Goal: Information Seeking & Learning: Learn about a topic

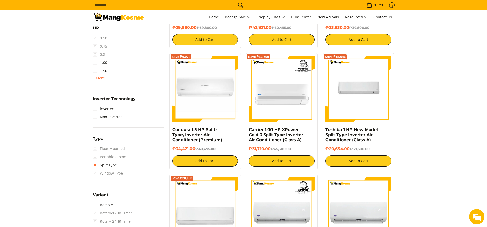
scroll to position [333, 0]
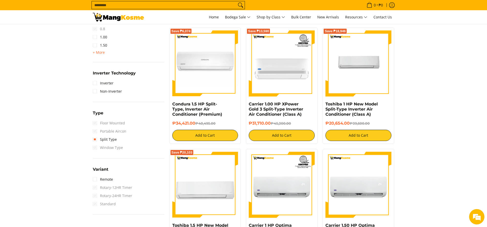
click at [96, 147] on span "Window Type" at bounding box center [108, 148] width 30 height 8
click at [95, 147] on span "Window Type" at bounding box center [108, 148] width 30 height 8
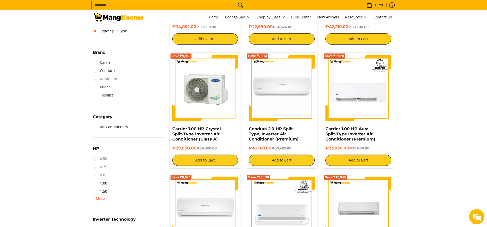
scroll to position [179, 0]
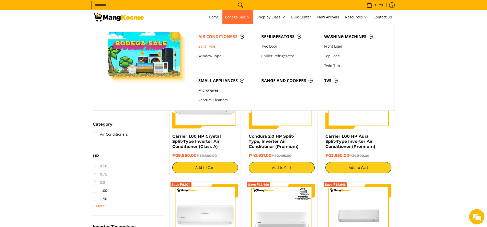
click at [250, 16] on span "Bodega Sale" at bounding box center [238, 17] width 26 height 6
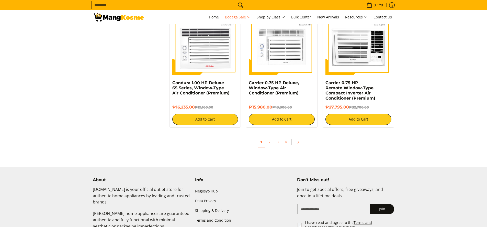
scroll to position [1024, 0]
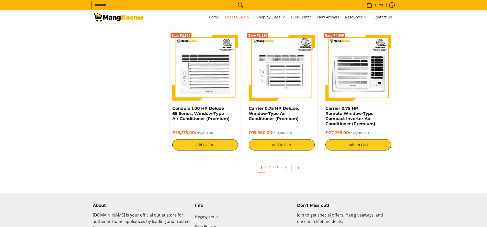
click at [300, 168] on icon "Pagination" at bounding box center [299, 168] width 4 height 4
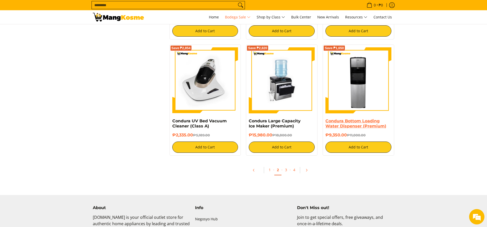
scroll to position [1024, 0]
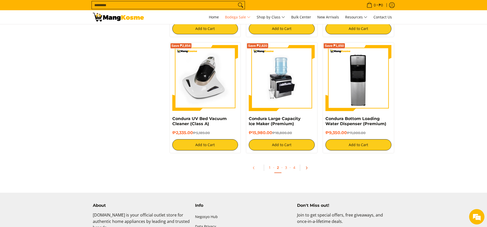
click at [308, 168] on icon "Pagination" at bounding box center [307, 168] width 4 height 4
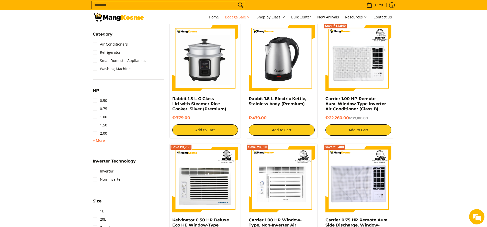
scroll to position [406, 0]
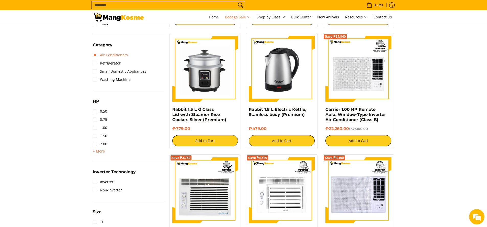
click at [95, 55] on link "Air Conditioners" at bounding box center [110, 55] width 35 height 8
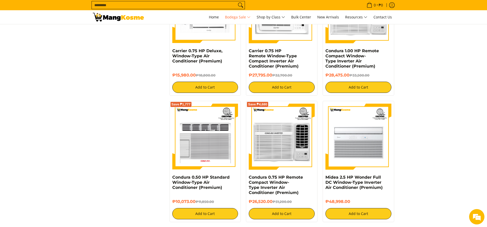
scroll to position [1000, 0]
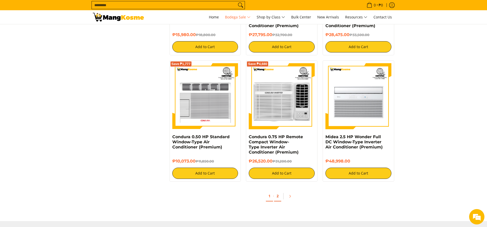
click at [277, 197] on link "2" at bounding box center [277, 196] width 7 height 10
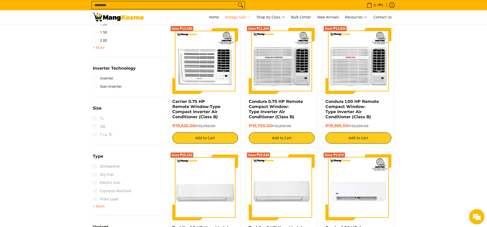
scroll to position [537, 0]
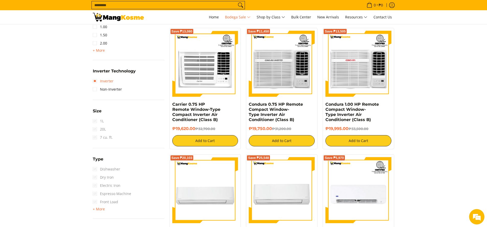
click at [97, 81] on link "Inverter" at bounding box center [103, 81] width 21 height 8
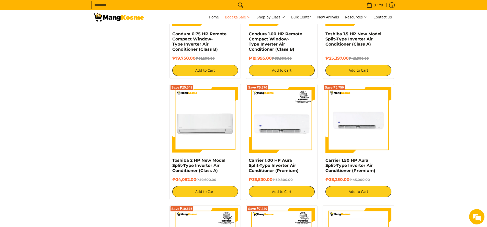
scroll to position [872, 0]
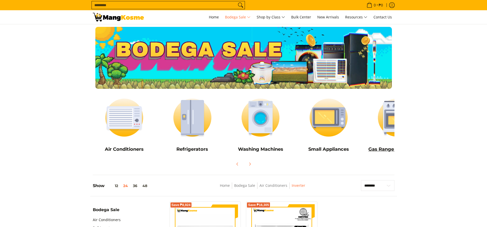
click at [383, 147] on h5 "Gas Range and Cookers" at bounding box center [397, 149] width 63 height 6
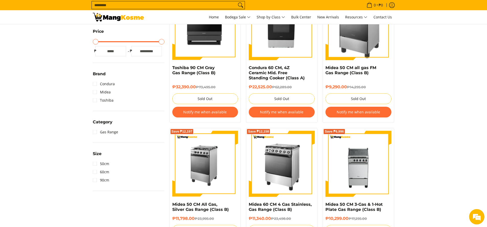
scroll to position [128, 0]
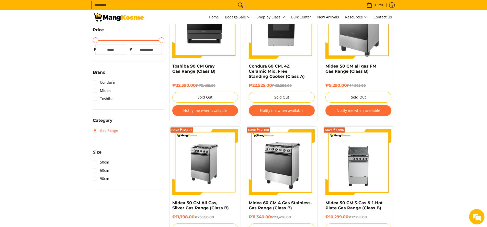
click at [96, 132] on link "Gas Range" at bounding box center [105, 130] width 25 height 8
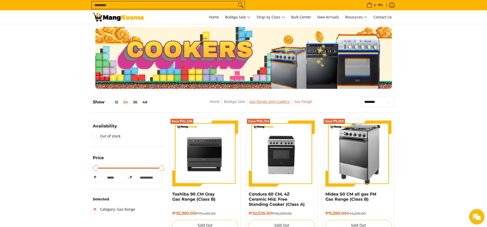
click at [270, 102] on link "Gas Range and Cookers" at bounding box center [269, 101] width 40 height 5
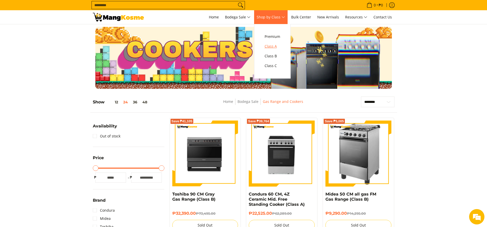
click at [273, 48] on span "Class A" at bounding box center [273, 46] width 16 height 6
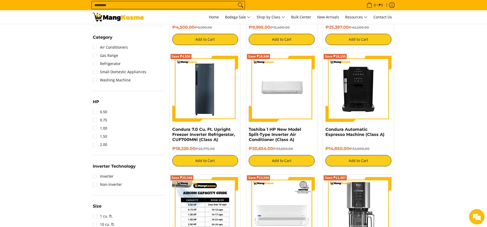
scroll to position [307, 0]
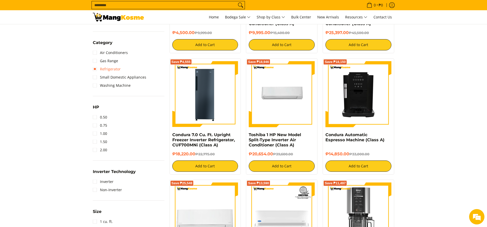
click at [98, 71] on link "Refrigerator" at bounding box center [107, 69] width 28 height 8
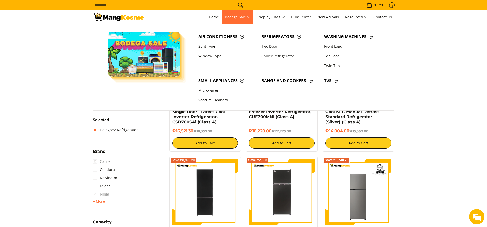
scroll to position [72, 0]
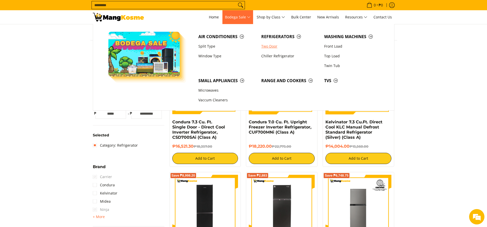
click at [272, 46] on link "Two Door" at bounding box center [290, 46] width 63 height 10
click at [271, 46] on link "Two Door" at bounding box center [290, 46] width 63 height 10
click at [272, 44] on link "Two Door" at bounding box center [290, 46] width 63 height 10
click at [273, 44] on link "Two Door" at bounding box center [290, 46] width 63 height 10
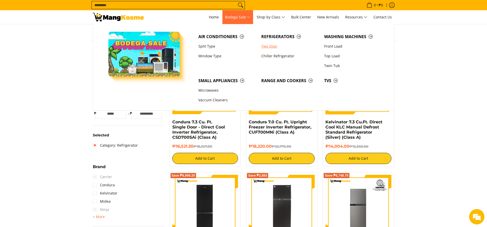
click at [273, 46] on link "Two Door" at bounding box center [290, 46] width 63 height 10
click at [273, 47] on link "Two Door" at bounding box center [290, 46] width 63 height 10
click at [274, 47] on link "Two Door" at bounding box center [290, 46] width 63 height 10
click at [274, 46] on link "Two Door" at bounding box center [290, 46] width 63 height 10
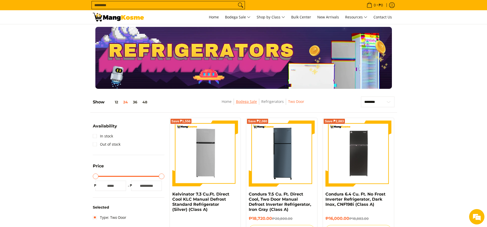
click at [252, 102] on link "Bodega Sale" at bounding box center [246, 101] width 21 height 5
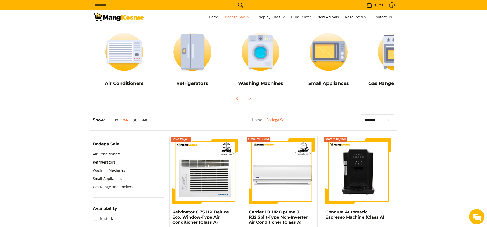
scroll to position [26, 0]
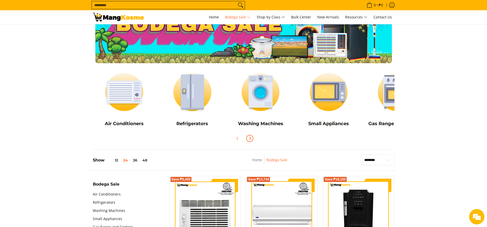
click at [251, 139] on icon "Next" at bounding box center [250, 138] width 4 height 4
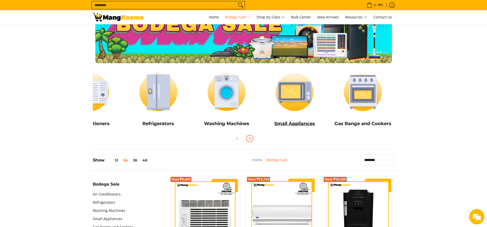
click at [302, 118] on link "Small Appliances" at bounding box center [294, 99] width 63 height 62
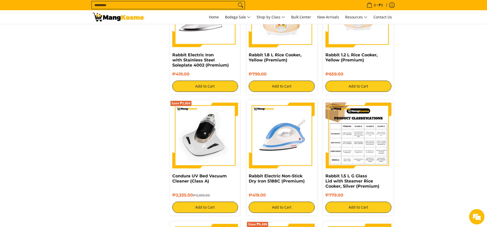
scroll to position [896, 0]
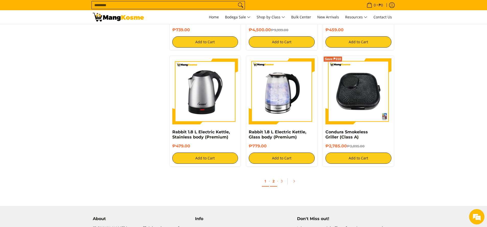
click at [274, 183] on link "2" at bounding box center [273, 181] width 7 height 10
drag, startPoint x: 273, startPoint y: 182, endPoint x: 293, endPoint y: 181, distance: 20.0
click at [273, 182] on link "2" at bounding box center [273, 181] width 7 height 10
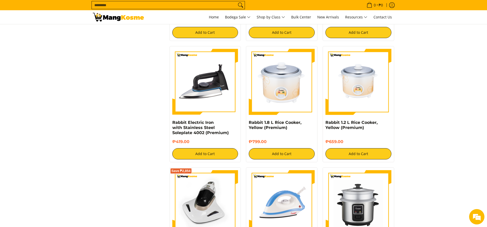
scroll to position [461, 0]
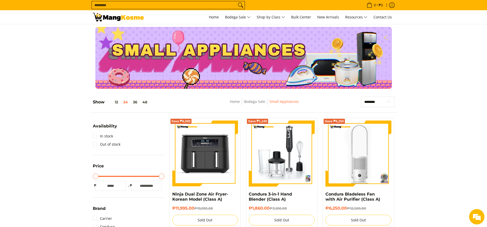
click at [389, 103] on select "**********" at bounding box center [378, 101] width 34 height 11
click at [236, 102] on link "Home" at bounding box center [235, 101] width 10 height 5
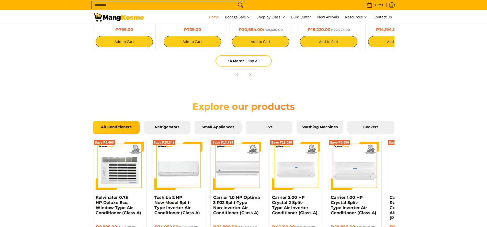
scroll to position [0, 203]
click at [269, 129] on span "TVs" at bounding box center [269, 127] width 39 height 5
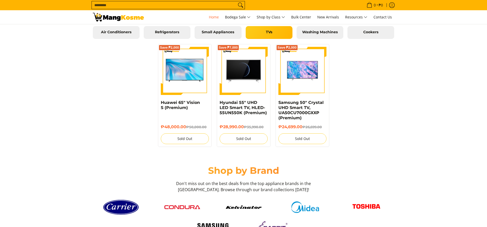
scroll to position [422, 0]
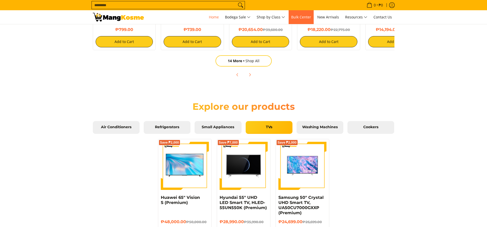
click at [306, 20] on link "Bulk Center" at bounding box center [301, 17] width 25 height 14
